Goal: Navigation & Orientation: Find specific page/section

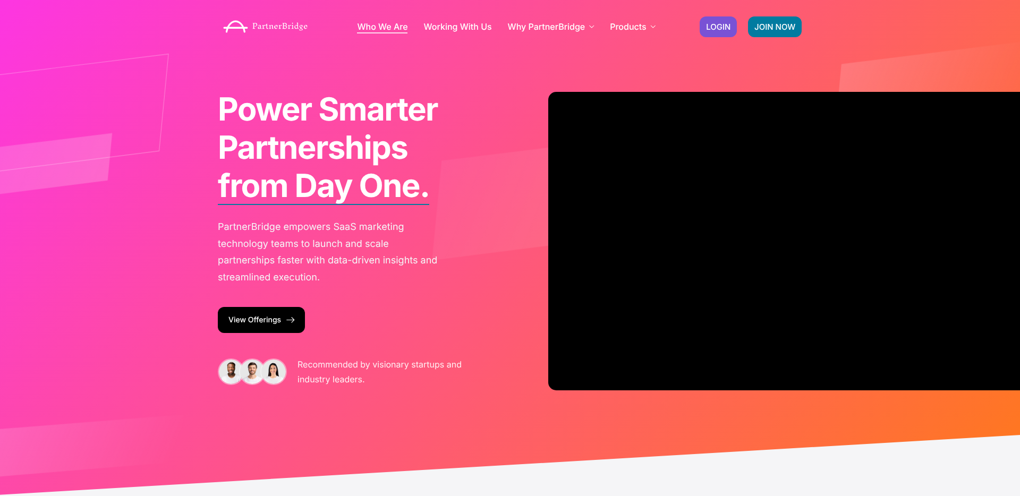
click at [372, 24] on link "Who We Are" at bounding box center [382, 26] width 50 height 9
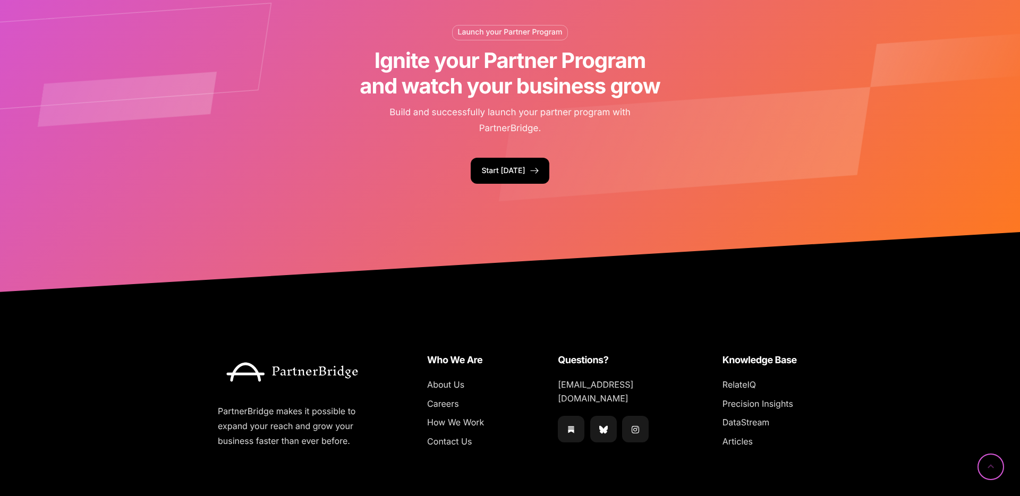
scroll to position [2590, 0]
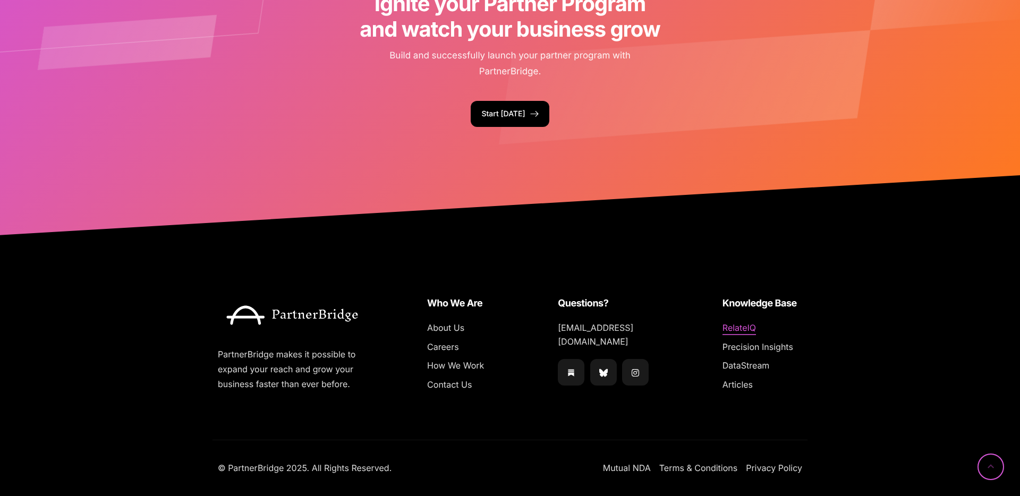
click at [729, 328] on span "RelateIQ" at bounding box center [739, 328] width 33 height 14
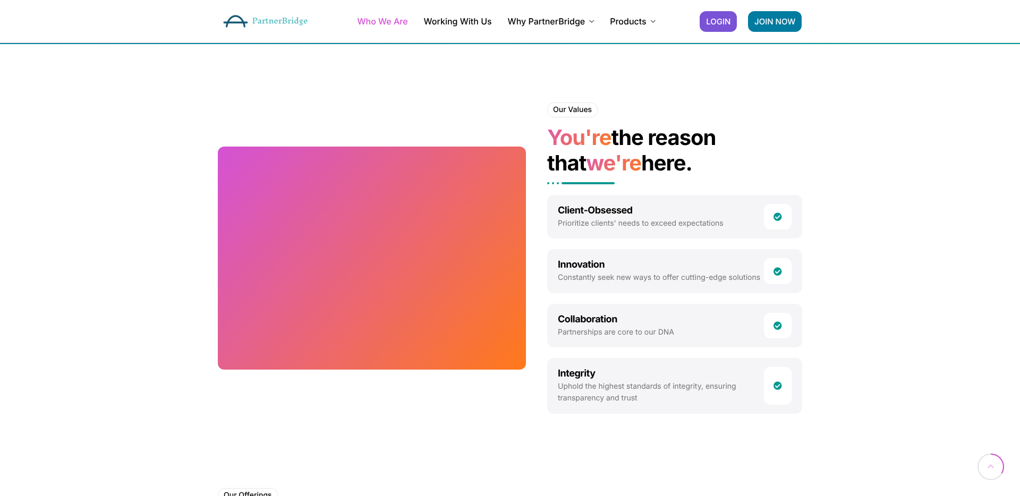
scroll to position [468, 0]
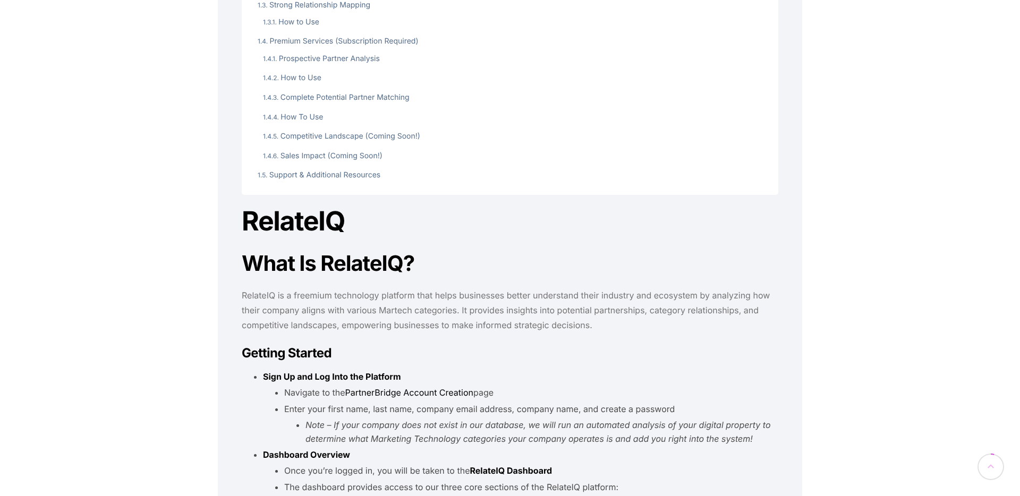
scroll to position [391, 0]
